Goal: Task Accomplishment & Management: Use online tool/utility

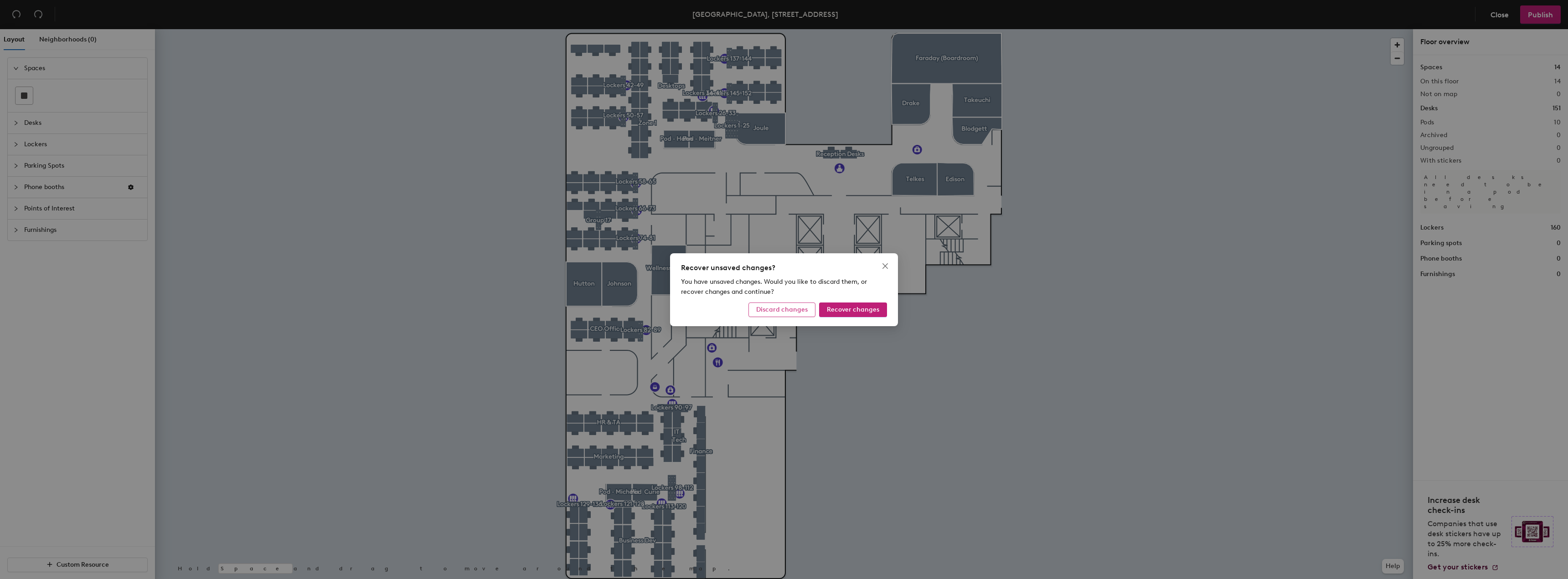
click at [763, 314] on button "Discard changes" at bounding box center [781, 310] width 67 height 14
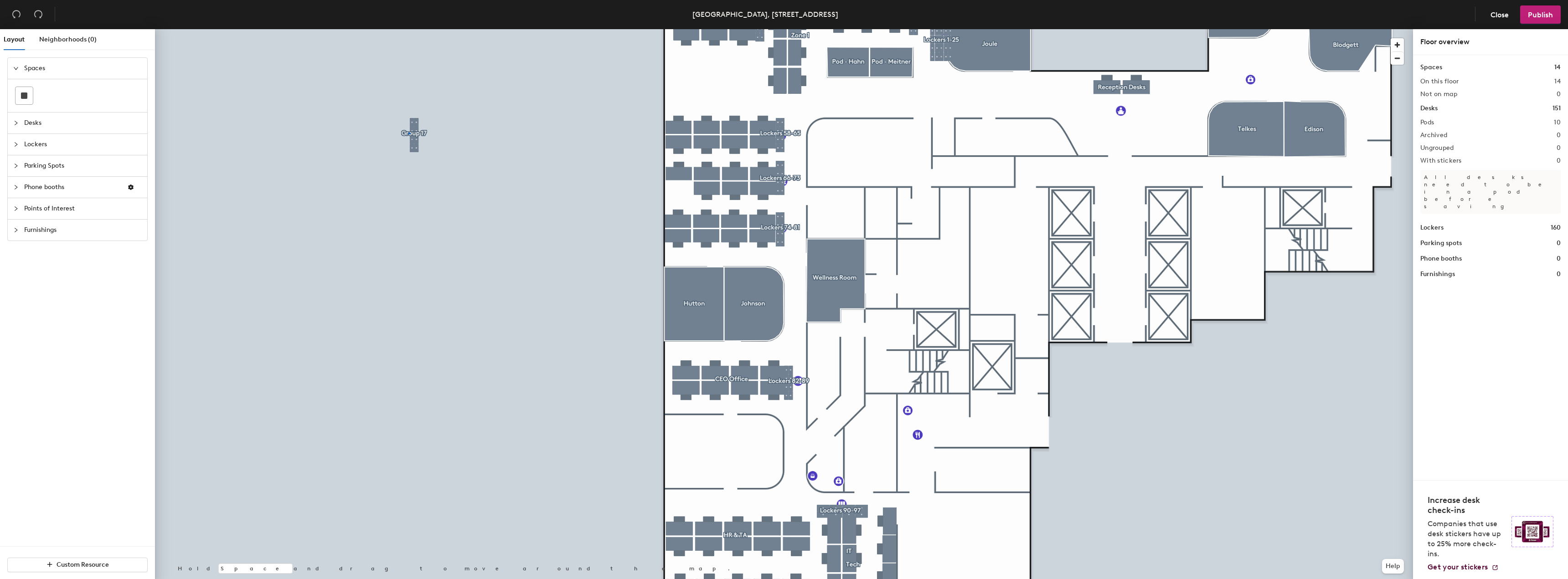
click at [409, 29] on div at bounding box center [784, 29] width 1258 height 0
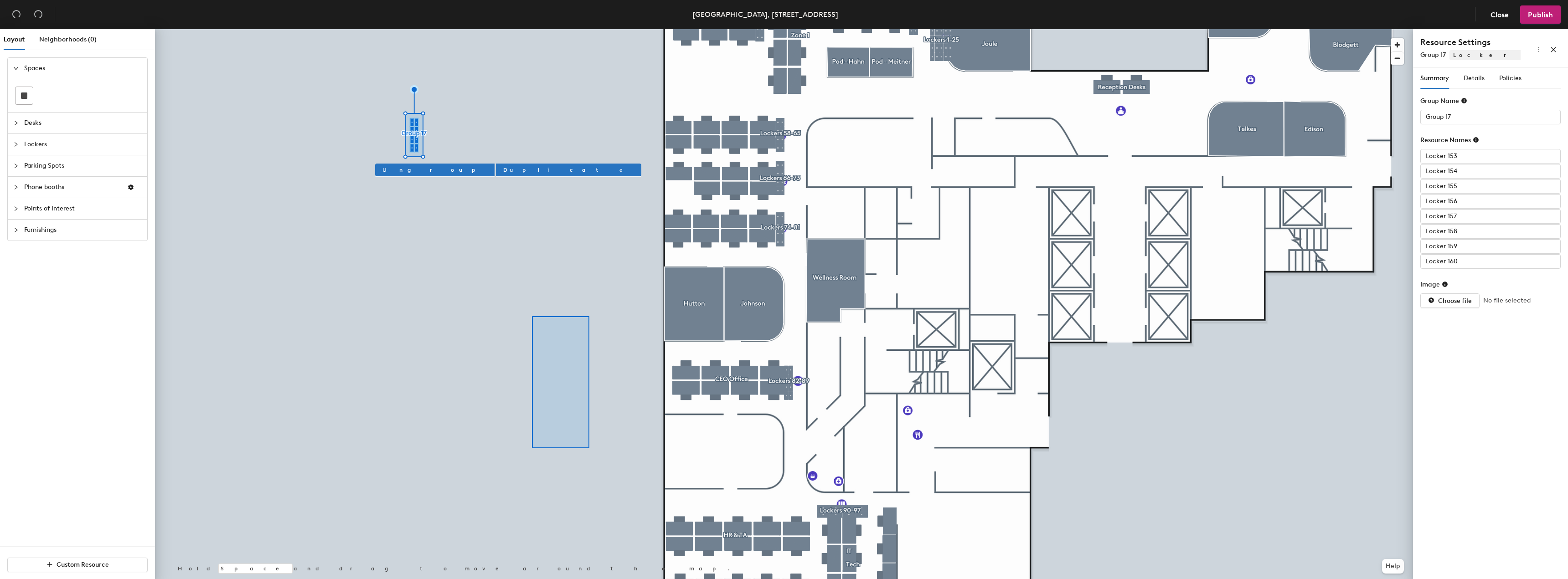
click at [532, 29] on div at bounding box center [784, 29] width 1258 height 0
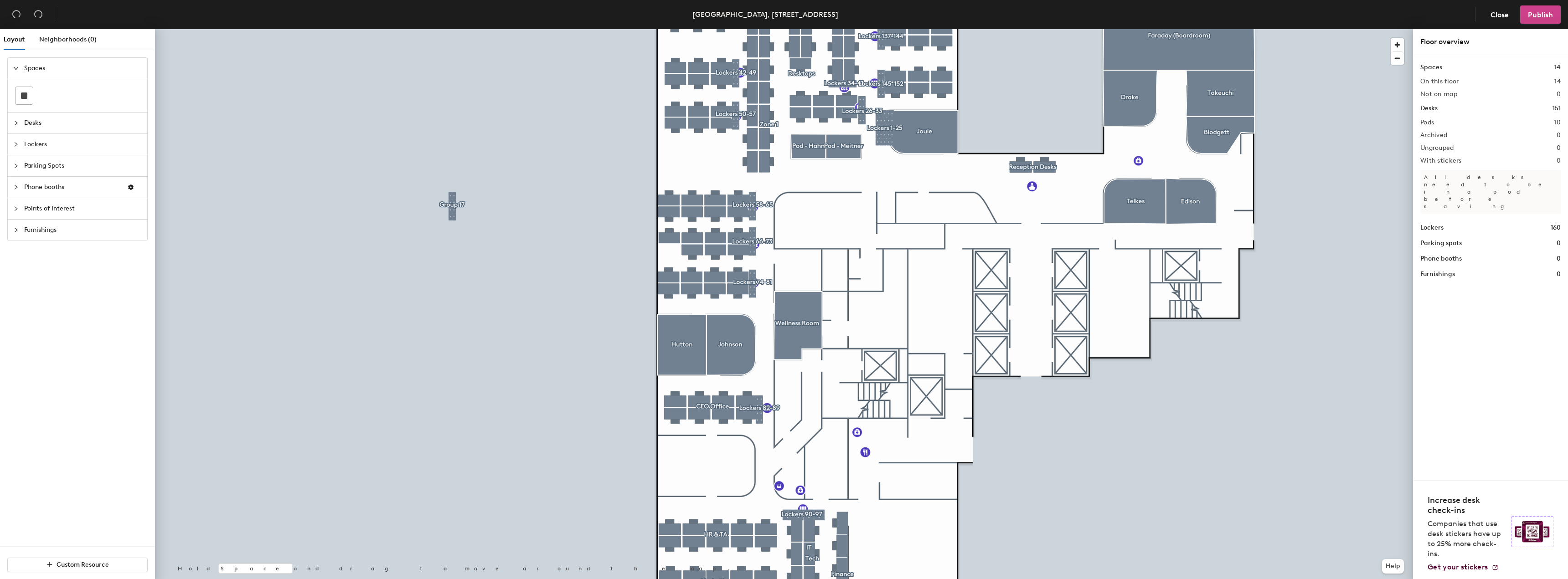
click at [1539, 17] on span "Publish" at bounding box center [1540, 14] width 25 height 9
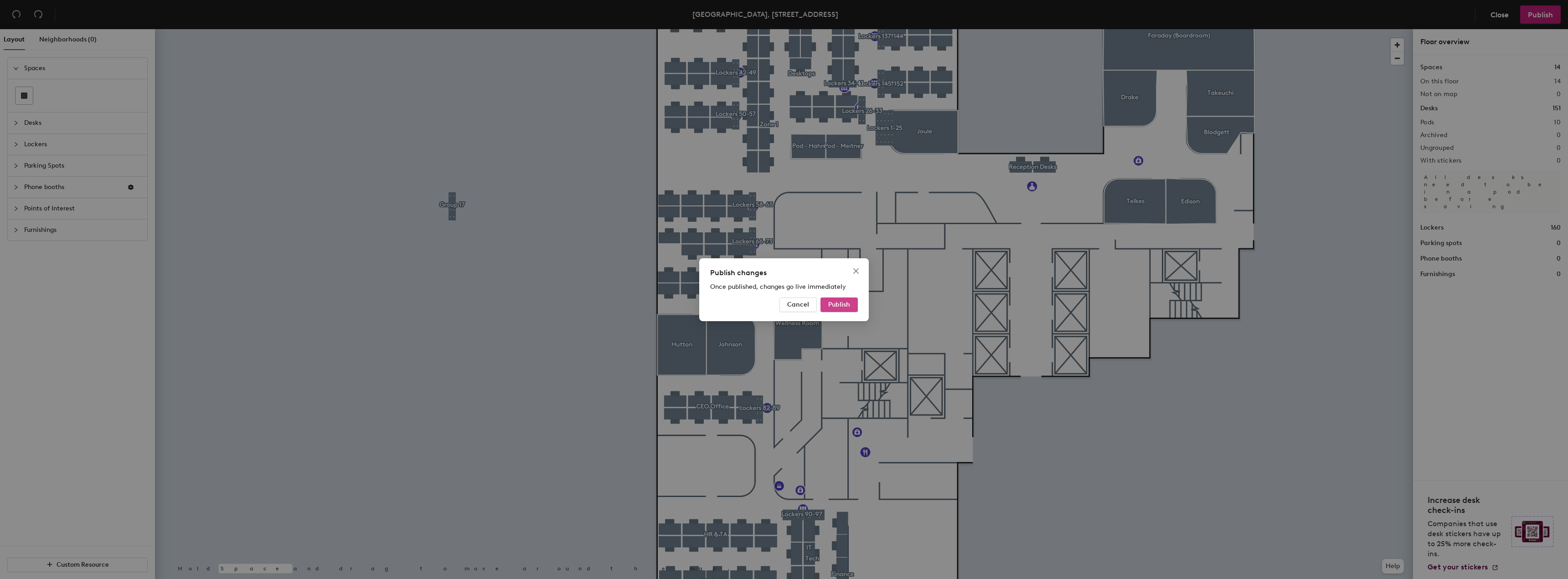
click at [851, 305] on button "Publish" at bounding box center [839, 305] width 37 height 14
